Goal: Information Seeking & Learning: Learn about a topic

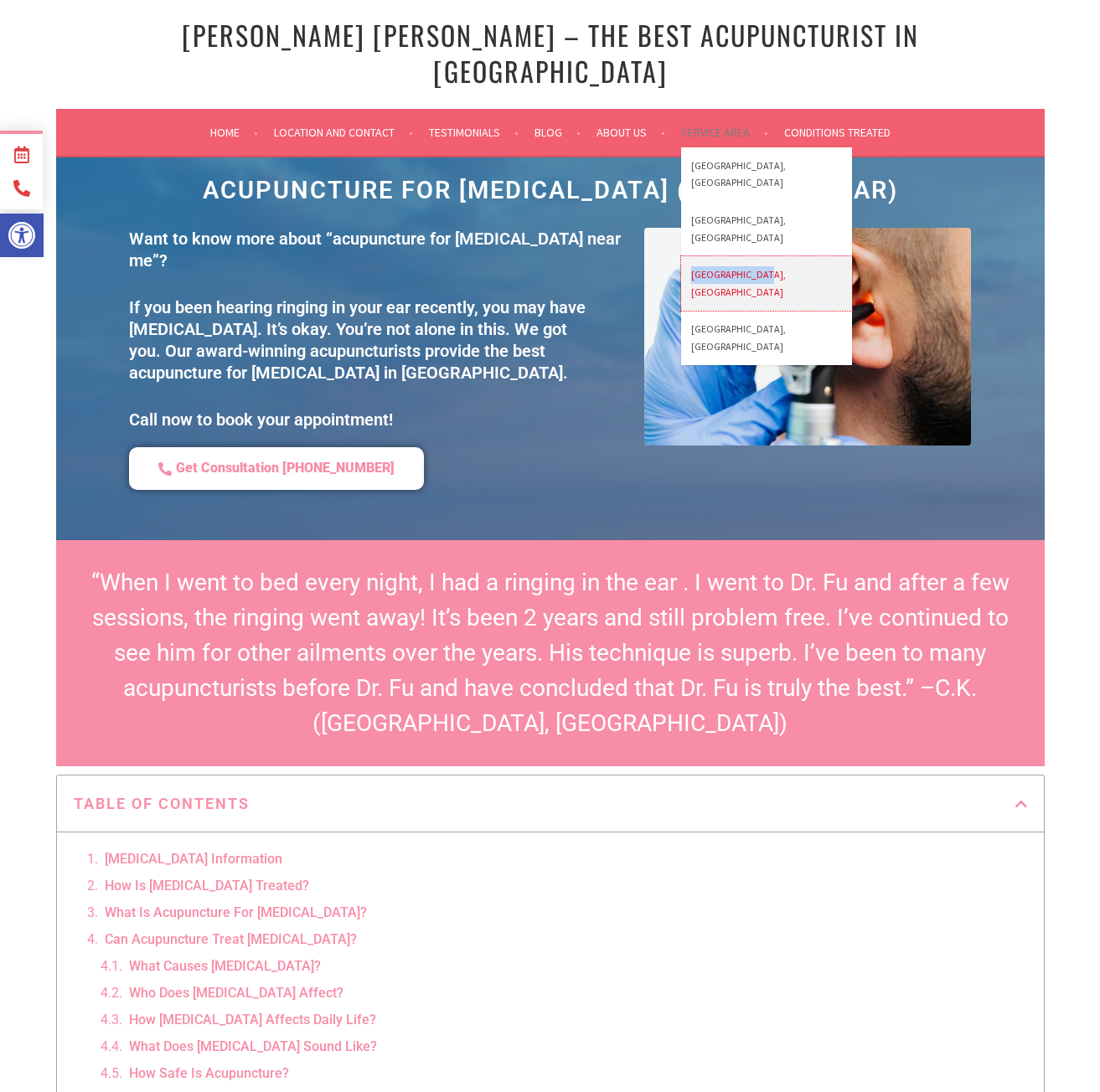
click at [723, 257] on link "[GEOGRAPHIC_DATA], [GEOGRAPHIC_DATA]" at bounding box center [766, 284] width 171 height 54
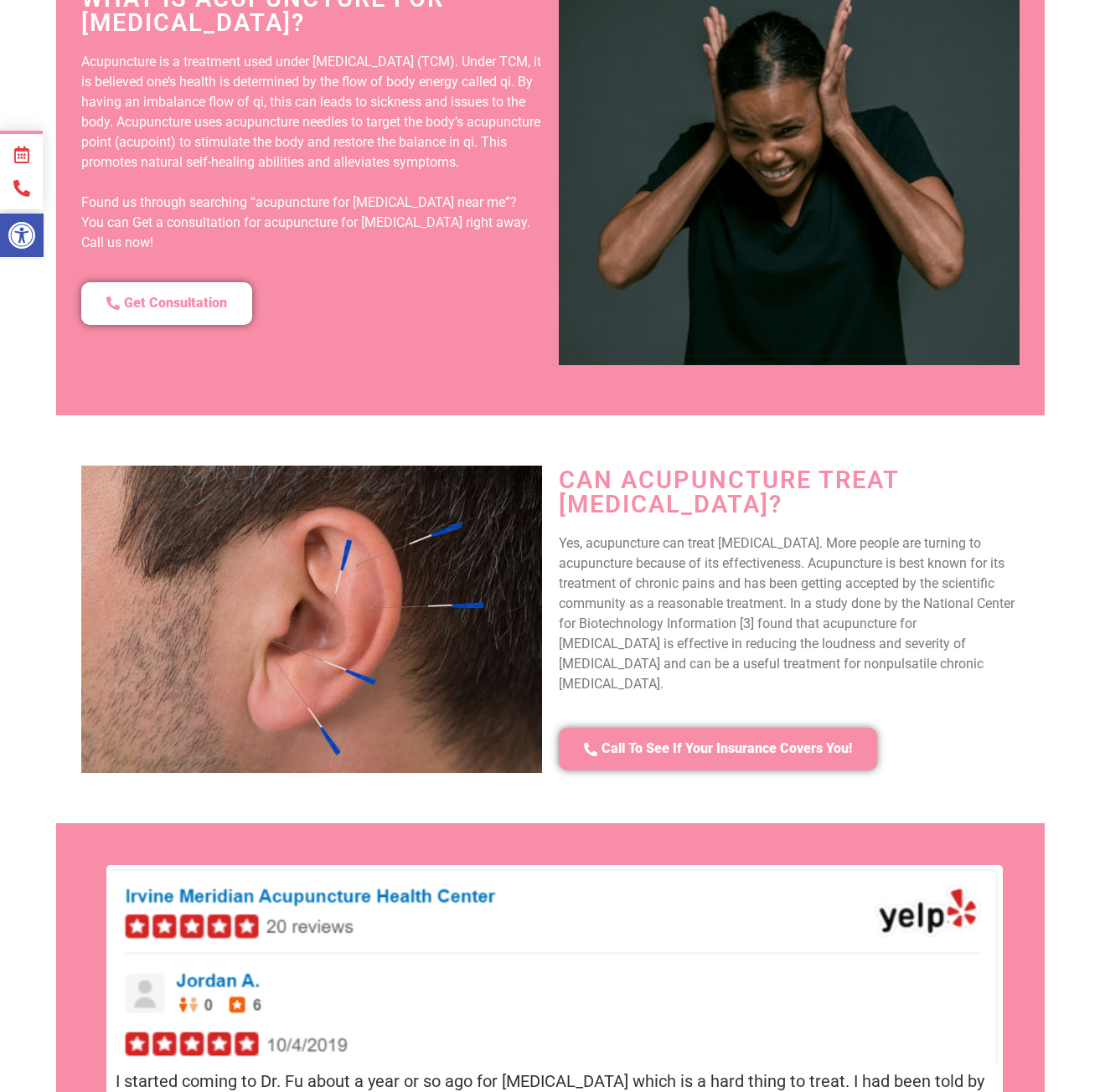
scroll to position [2043, 0]
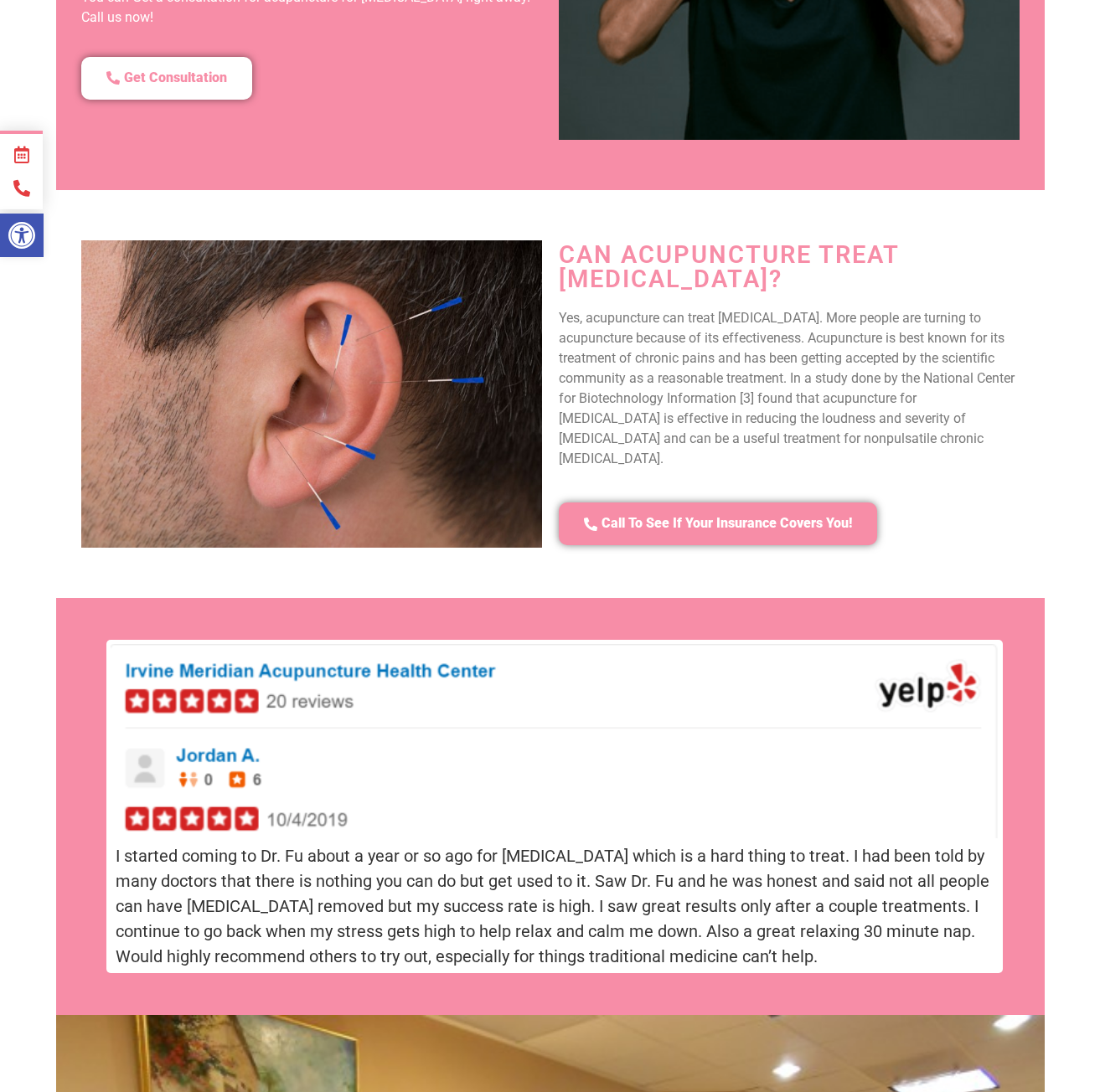
click at [672, 399] on p "Yes, acupuncture can treat tinnitus. More people are turning to acupuncture bec…" at bounding box center [789, 388] width 461 height 161
drag, startPoint x: 672, startPoint y: 399, endPoint x: 771, endPoint y: 397, distance: 99.0
click at [771, 397] on p "Yes, acupuncture can treat tinnitus. More people are turning to acupuncture bec…" at bounding box center [789, 388] width 461 height 161
copy p "nonpulsatile chronic tinnitus"
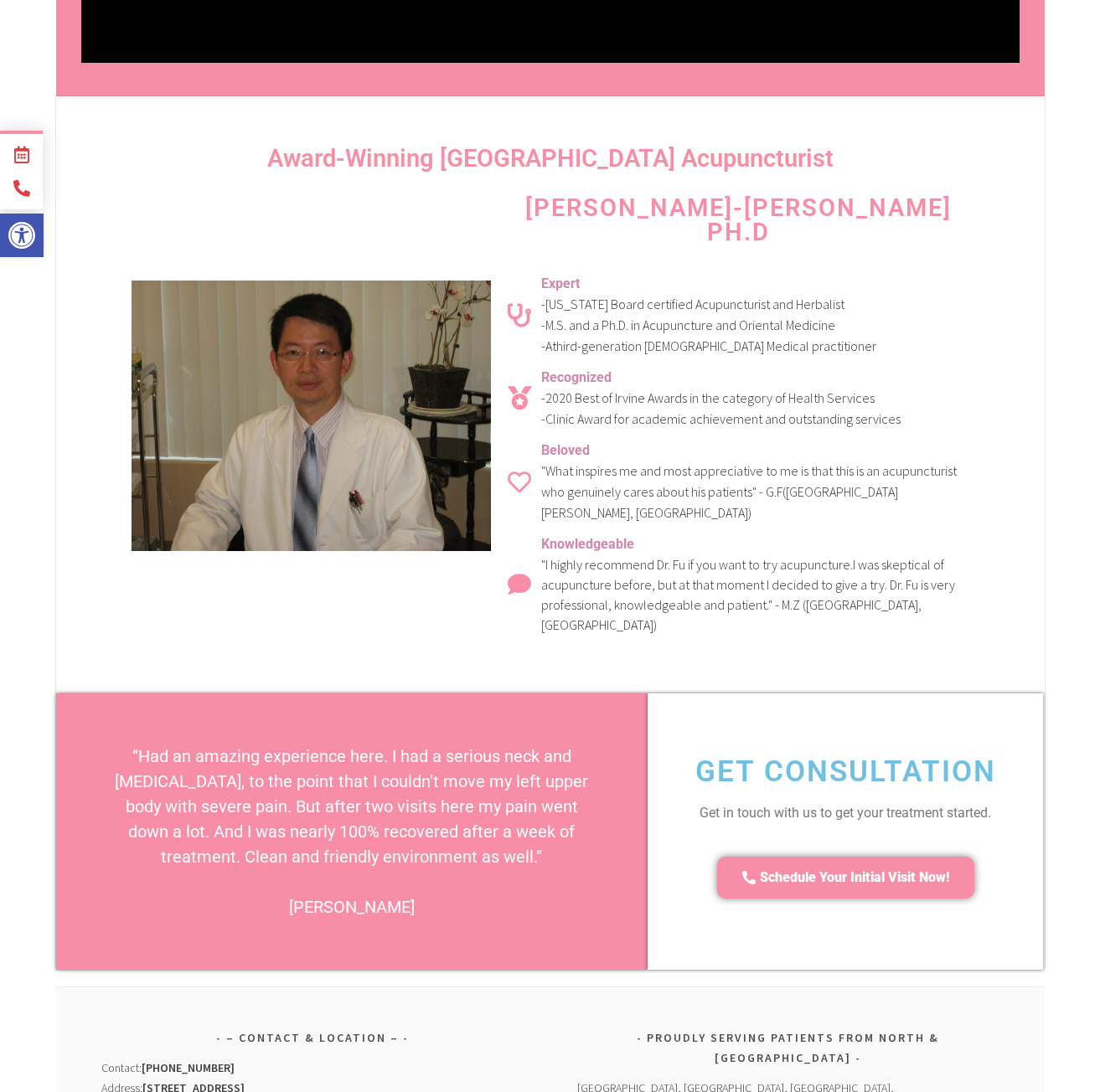
scroll to position [6078, 0]
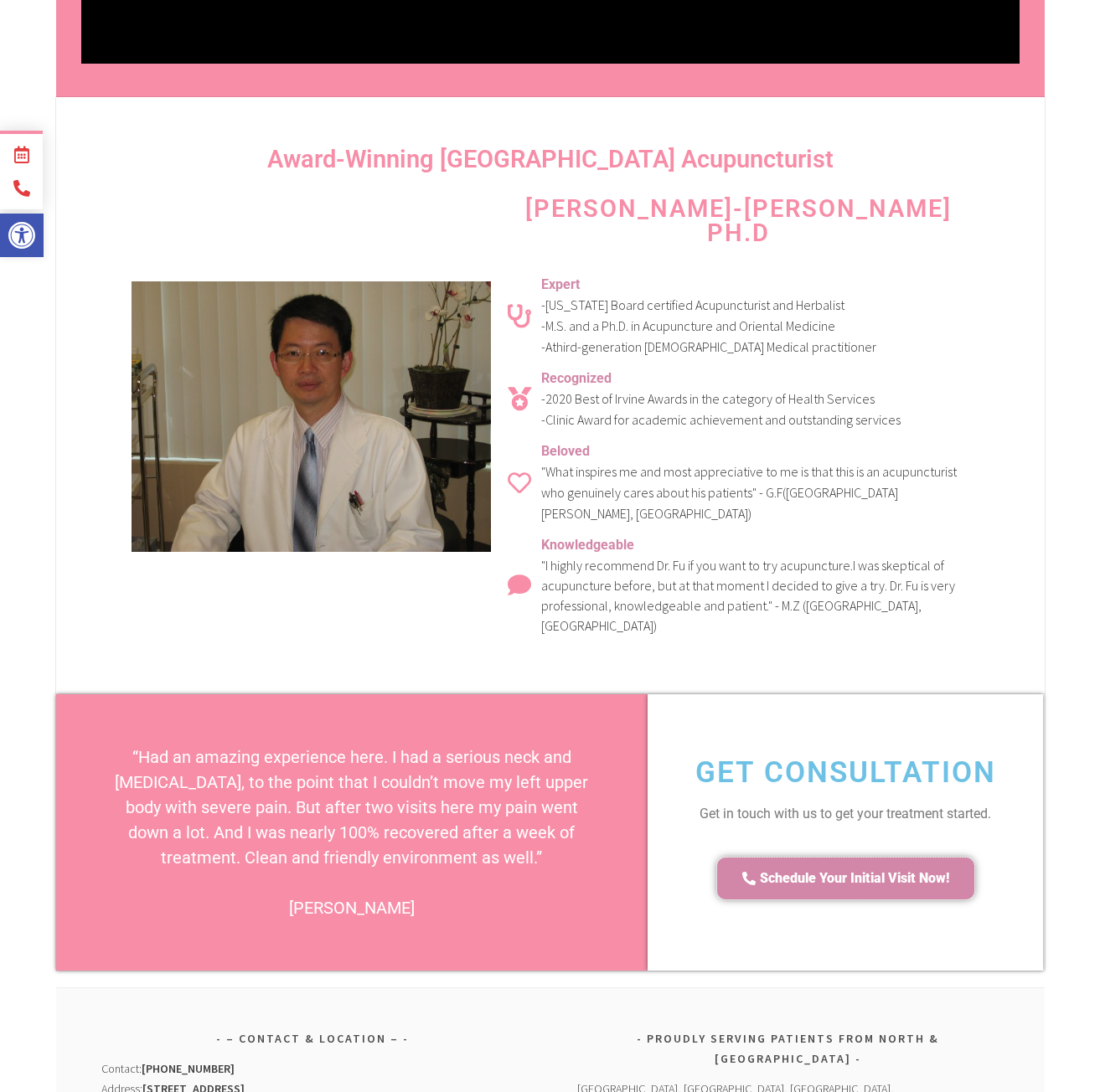
click at [847, 871] on span "Schedule Your Initial Visit Now!" at bounding box center [854, 880] width 189 height 18
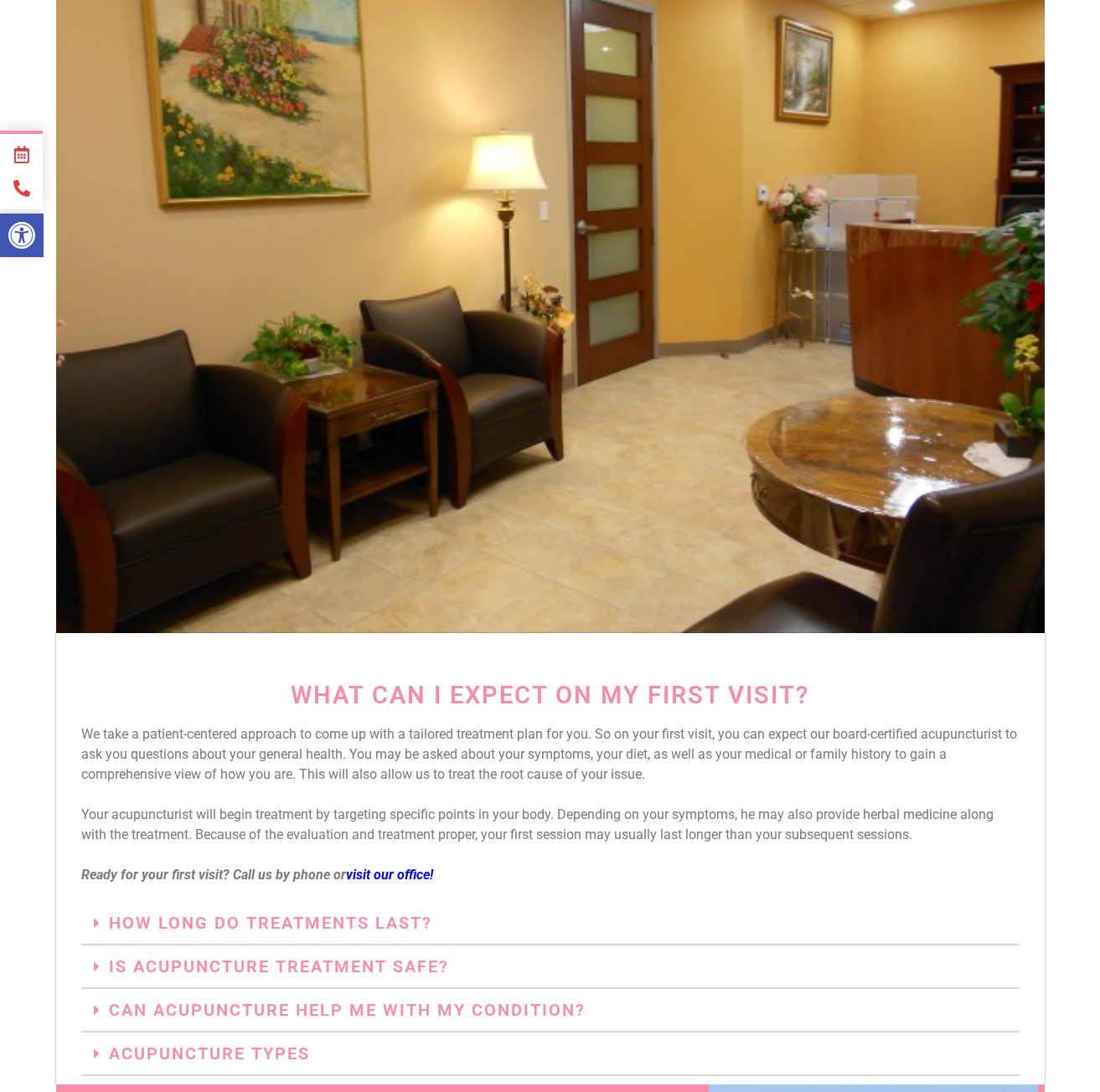
scroll to position [3118, 0]
click at [290, 999] on link "Can Acupuncture Help Me with My Condition?" at bounding box center [347, 1009] width 476 height 20
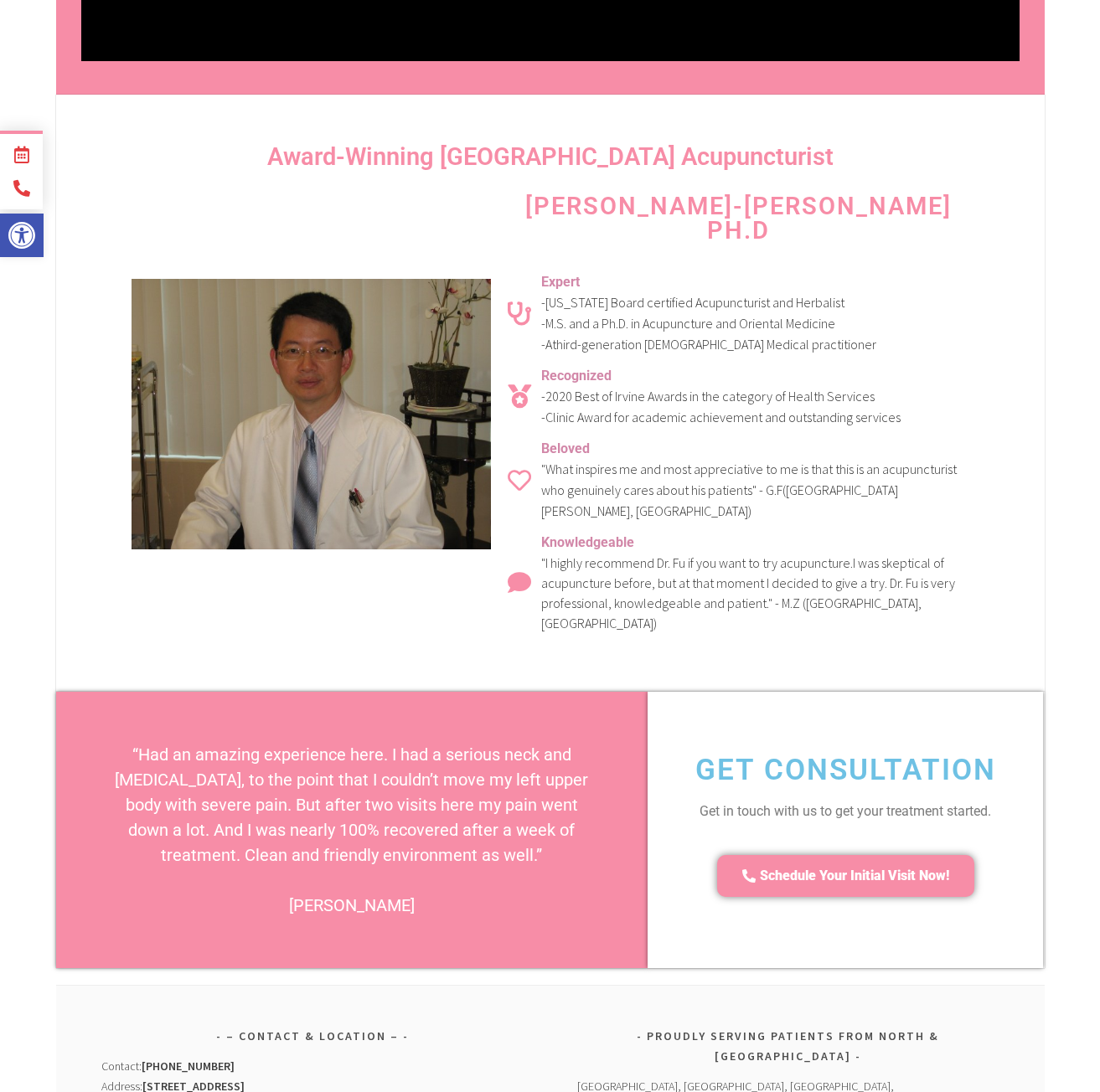
scroll to position [6266, 0]
